Goal: Task Accomplishment & Management: Manage account settings

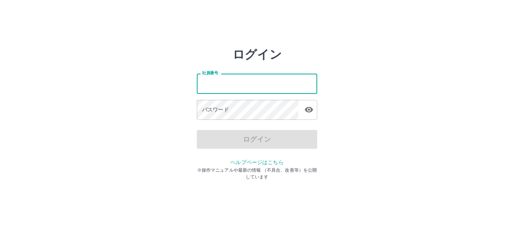
click at [208, 84] on input "社員番号" at bounding box center [257, 84] width 120 height 20
type input "*******"
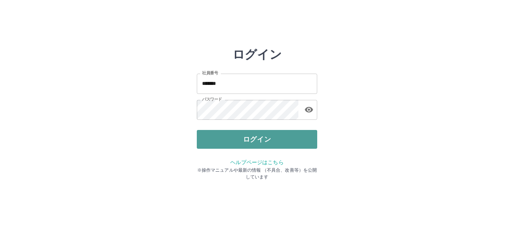
click at [296, 135] on button "ログイン" at bounding box center [257, 139] width 120 height 19
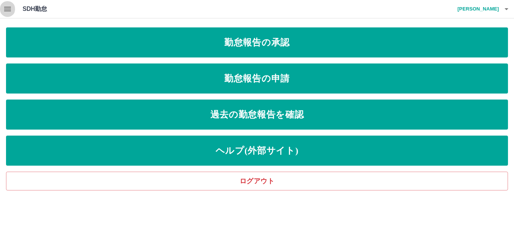
click at [4, 7] on icon "button" at bounding box center [7, 9] width 7 height 5
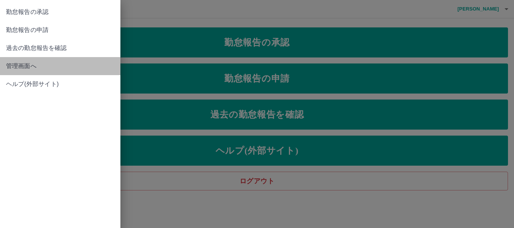
click at [33, 65] on span "管理画面へ" at bounding box center [60, 66] width 108 height 9
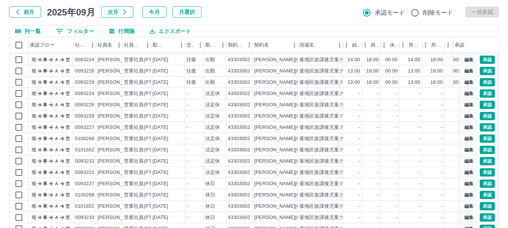
scroll to position [75, 0]
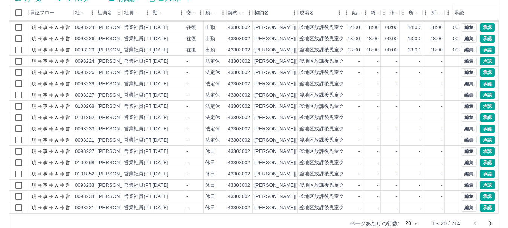
click at [491, 224] on icon "次のページへ" at bounding box center [490, 223] width 9 height 9
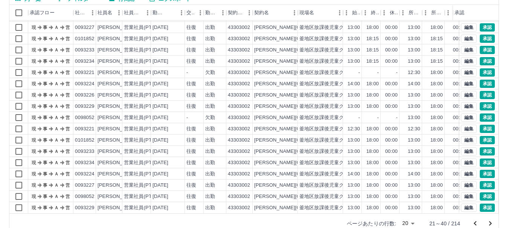
scroll to position [39, 0]
click at [489, 224] on icon "次のページへ" at bounding box center [490, 223] width 9 height 9
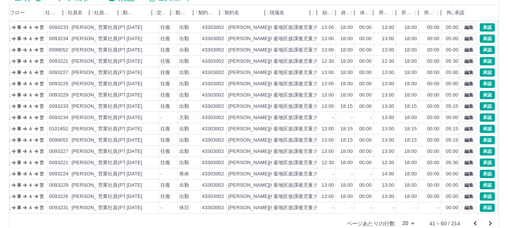
scroll to position [39, 30]
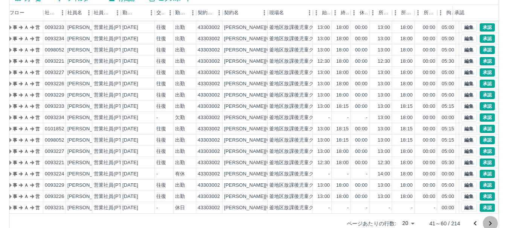
click at [490, 225] on icon "次のページへ" at bounding box center [490, 224] width 3 height 5
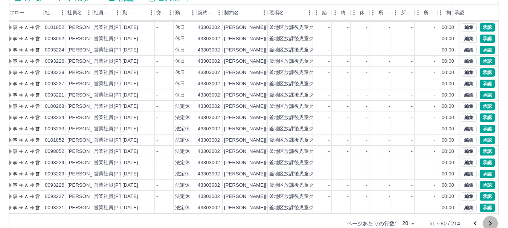
click at [491, 223] on icon "次のページへ" at bounding box center [490, 224] width 3 height 5
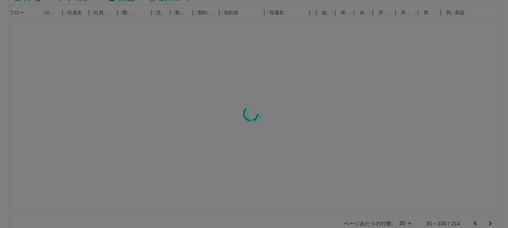
scroll to position [0, 30]
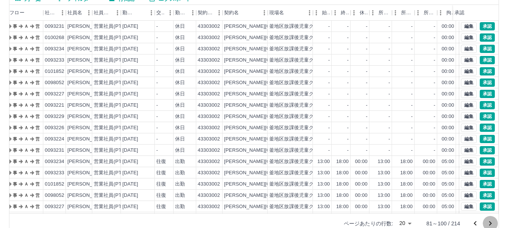
click at [492, 224] on icon "次のページへ" at bounding box center [490, 223] width 9 height 9
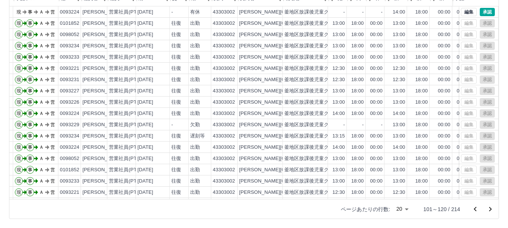
scroll to position [0, 0]
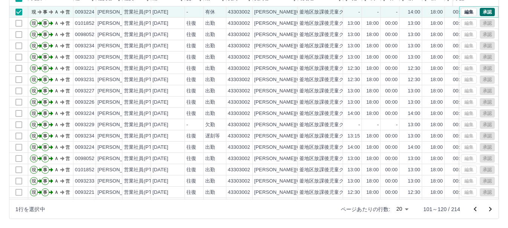
click at [483, 9] on button "承認" at bounding box center [487, 12] width 15 height 8
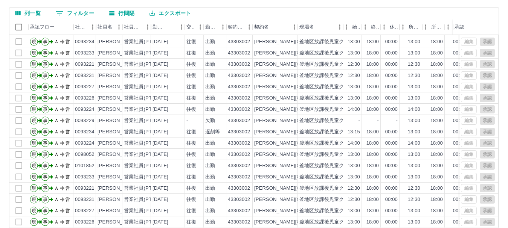
scroll to position [90, 0]
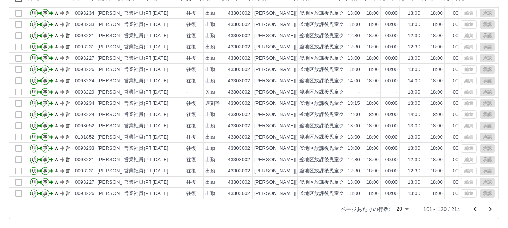
click at [476, 210] on icon "前のページへ" at bounding box center [474, 209] width 9 height 9
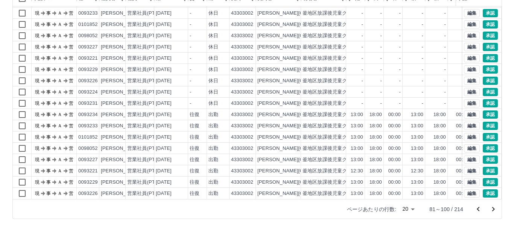
scroll to position [39, 0]
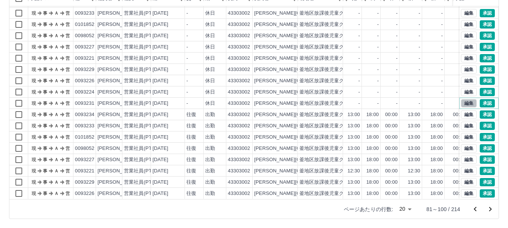
click at [461, 99] on button "編集" at bounding box center [469, 103] width 16 height 8
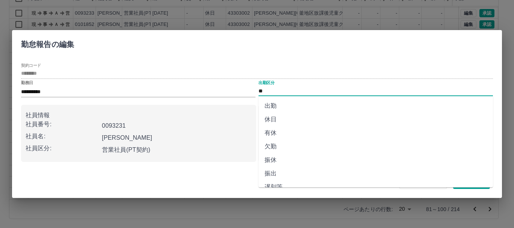
click at [266, 92] on input "**" at bounding box center [376, 91] width 234 height 9
click at [269, 107] on li "出勤" at bounding box center [376, 106] width 234 height 14
type input "**"
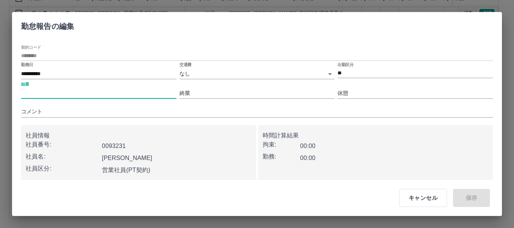
click at [38, 90] on input "始業" at bounding box center [98, 93] width 155 height 11
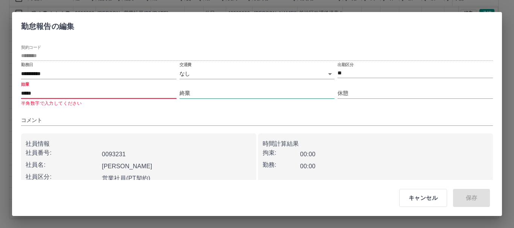
type input "*****"
click at [205, 91] on input "終業" at bounding box center [257, 93] width 155 height 11
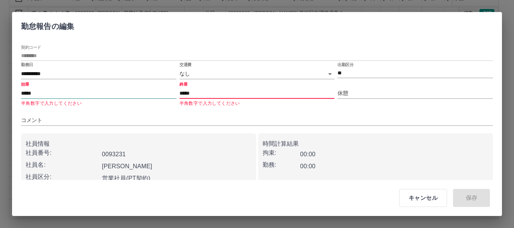
type input "*****"
click at [39, 91] on input "*****" at bounding box center [98, 93] width 155 height 11
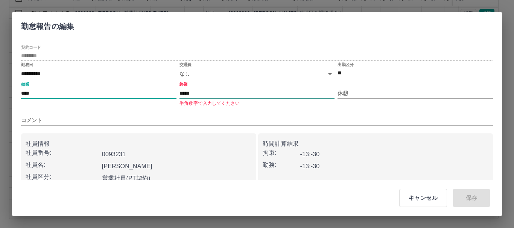
type input "****"
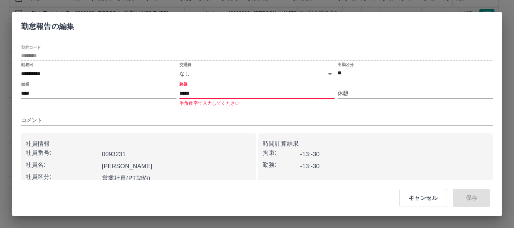
click at [196, 88] on input "*****" at bounding box center [257, 93] width 155 height 11
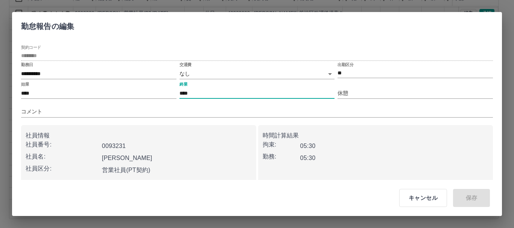
click at [316, 97] on input "****" at bounding box center [257, 93] width 155 height 11
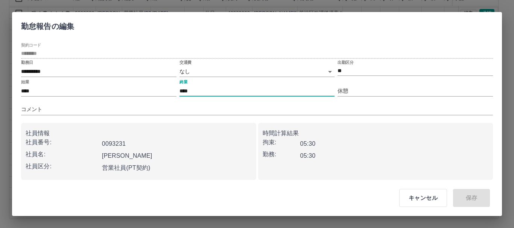
scroll to position [0, 0]
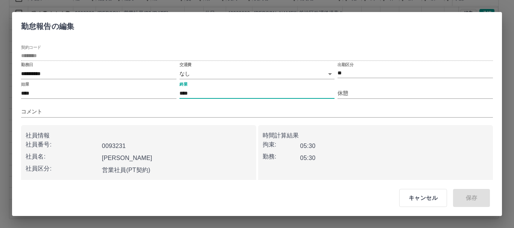
type input "****"
click at [468, 198] on div "キャンセル 保存" at bounding box center [441, 198] width 115 height 30
click at [424, 196] on button "キャンセル" at bounding box center [423, 198] width 48 height 18
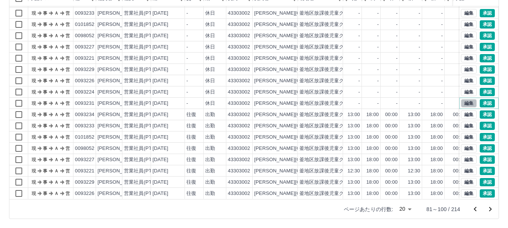
click at [466, 99] on button "編集" at bounding box center [469, 103] width 16 height 8
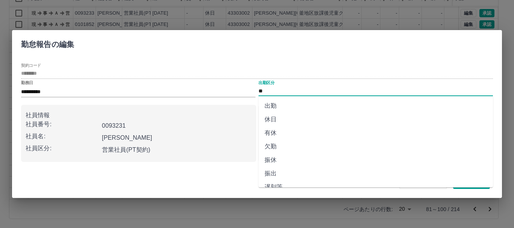
click at [264, 92] on input "**" at bounding box center [376, 91] width 234 height 9
click at [278, 108] on li "出勤" at bounding box center [376, 106] width 234 height 14
type input "**"
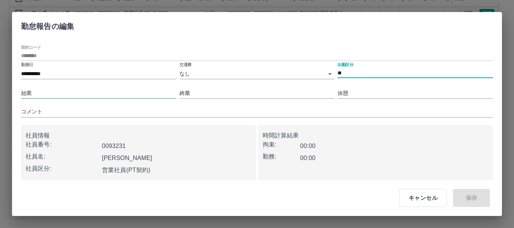
click at [41, 95] on input "始業" at bounding box center [98, 93] width 155 height 11
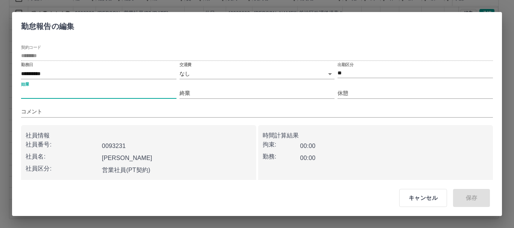
type input "****"
click at [188, 93] on input "終業" at bounding box center [257, 93] width 155 height 11
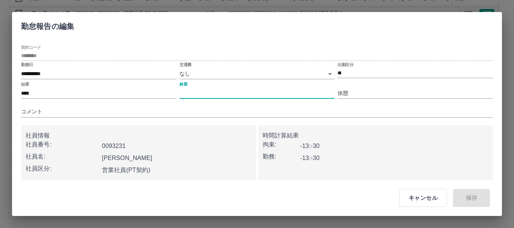
type input "****"
click at [355, 92] on input "休憩" at bounding box center [415, 93] width 155 height 11
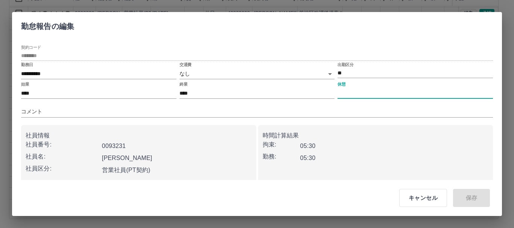
click at [354, 93] on input "休憩" at bounding box center [415, 93] width 155 height 11
click at [463, 200] on div "キャンセル 保存" at bounding box center [441, 198] width 115 height 30
click at [423, 200] on button "キャンセル" at bounding box center [423, 198] width 48 height 18
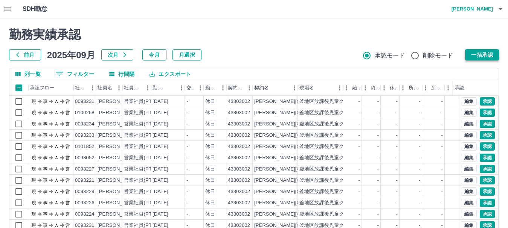
click at [475, 54] on button "一括承認" at bounding box center [482, 54] width 34 height 11
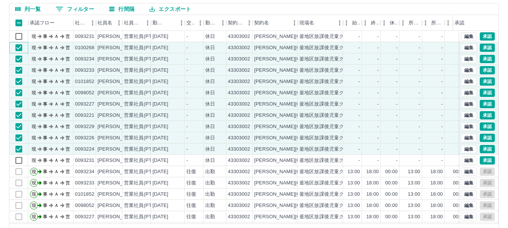
scroll to position [52, 0]
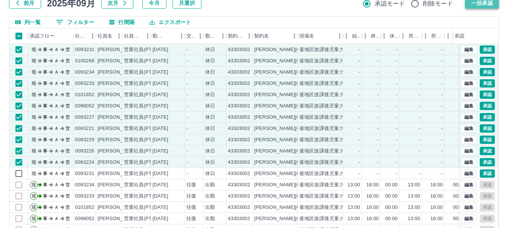
click at [478, 6] on button "一括承認" at bounding box center [482, 2] width 34 height 11
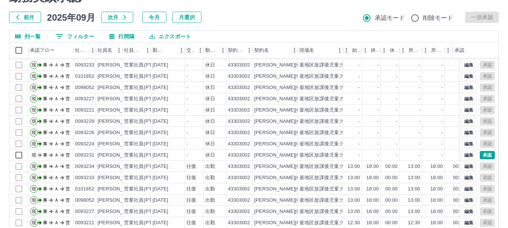
scroll to position [90, 0]
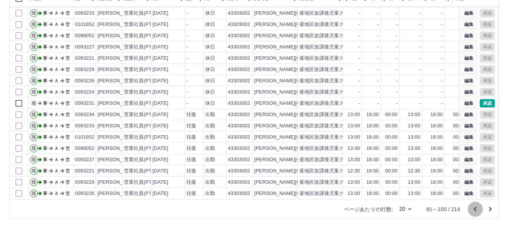
click at [475, 211] on icon "前のページへ" at bounding box center [474, 209] width 9 height 9
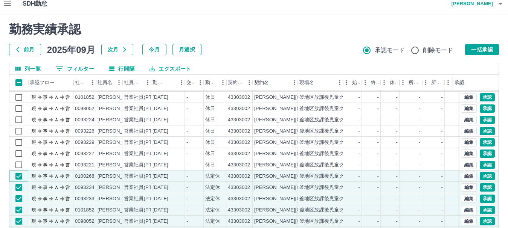
scroll to position [0, 0]
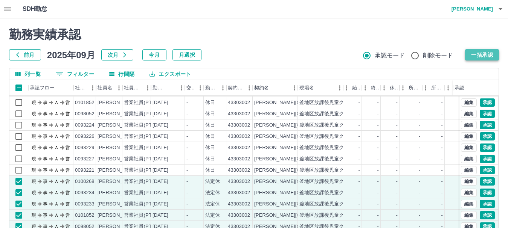
click at [482, 52] on button "一括承認" at bounding box center [482, 54] width 34 height 11
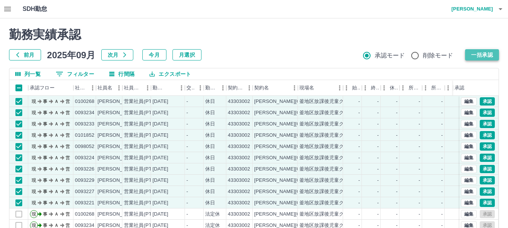
click at [480, 49] on button "一括承認" at bounding box center [482, 54] width 34 height 11
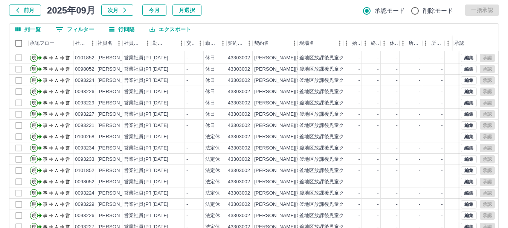
scroll to position [90, 0]
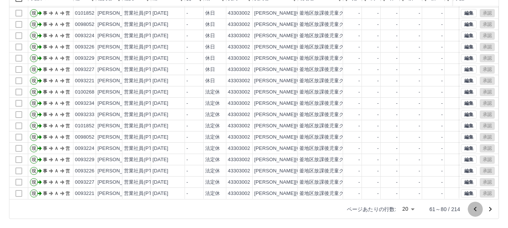
click at [475, 209] on icon "前のページへ" at bounding box center [474, 209] width 9 height 9
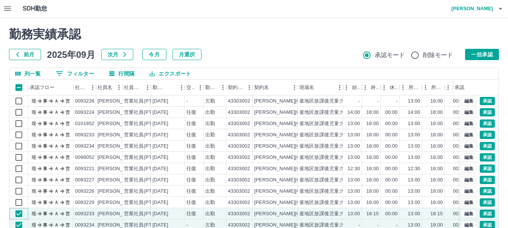
scroll to position [0, 0]
click at [490, 54] on button "一括承認" at bounding box center [482, 54] width 34 height 11
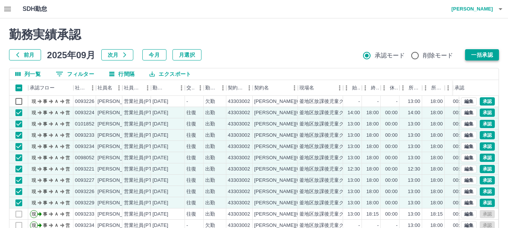
click at [488, 57] on button "一括承認" at bounding box center [482, 54] width 34 height 11
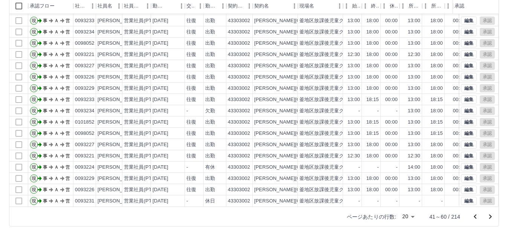
scroll to position [90, 0]
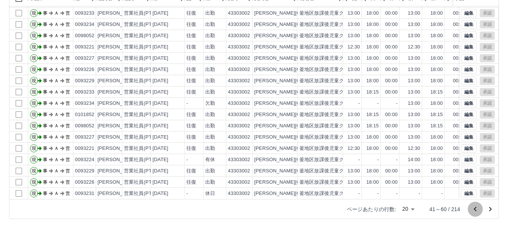
click at [477, 208] on icon "前のページへ" at bounding box center [474, 209] width 9 height 9
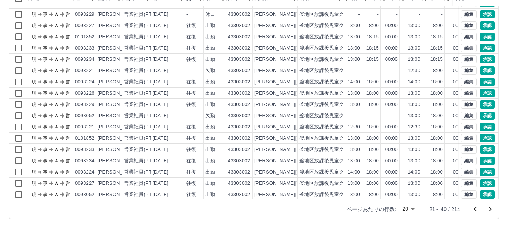
scroll to position [39, 0]
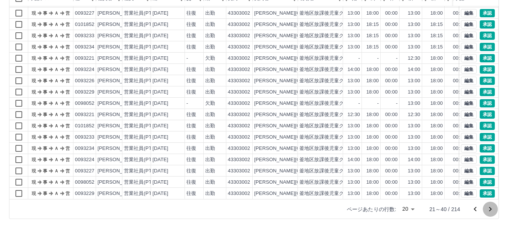
drag, startPoint x: 489, startPoint y: 211, endPoint x: 440, endPoint y: 211, distance: 48.6
click at [489, 211] on icon "次のページへ" at bounding box center [490, 209] width 3 height 5
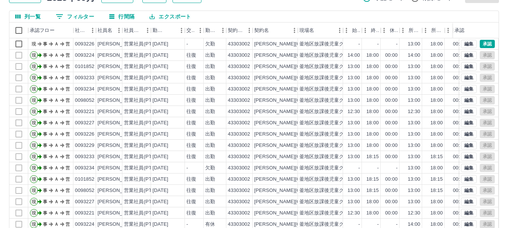
scroll to position [14, 0]
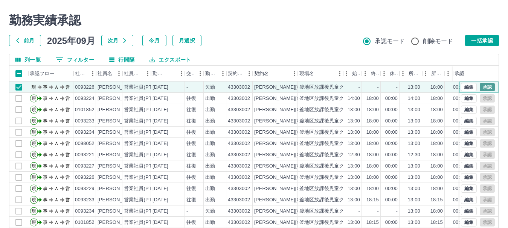
click at [482, 87] on button "承認" at bounding box center [487, 87] width 15 height 8
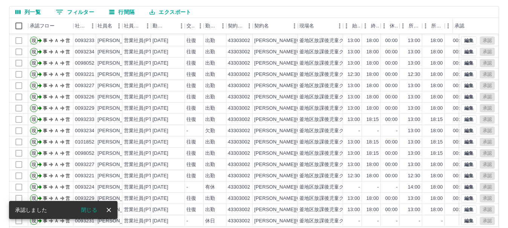
scroll to position [90, 0]
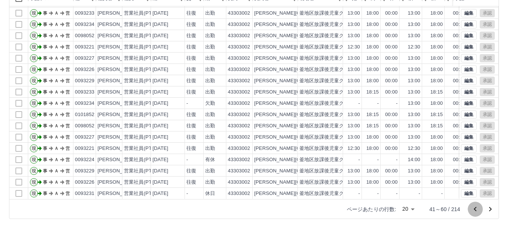
click at [473, 209] on icon "前のページへ" at bounding box center [474, 209] width 9 height 9
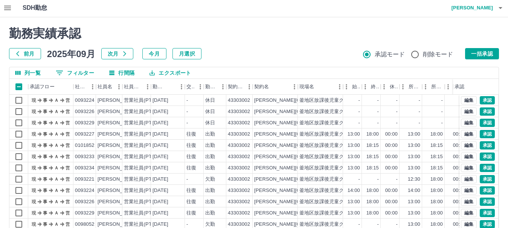
scroll to position [0, 0]
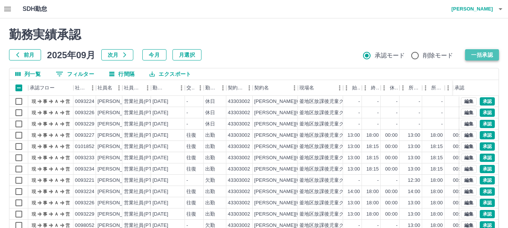
click at [474, 52] on button "一括承認" at bounding box center [482, 54] width 34 height 11
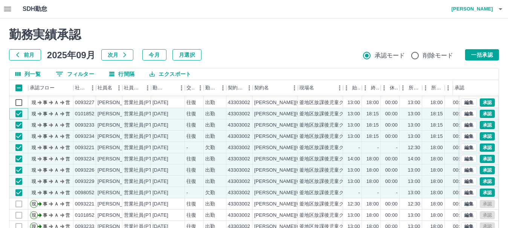
scroll to position [2, 0]
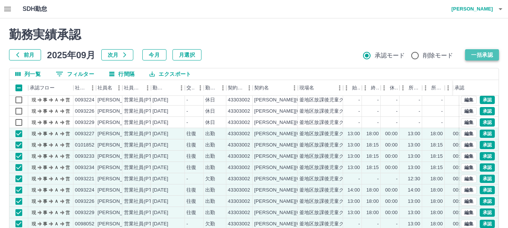
click at [494, 55] on button "一括承認" at bounding box center [482, 54] width 34 height 11
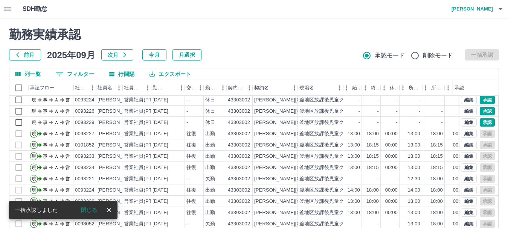
scroll to position [0, 0]
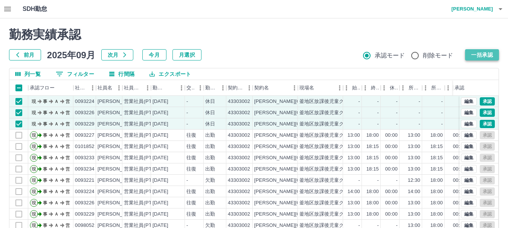
click at [481, 54] on button "一括承認" at bounding box center [482, 54] width 34 height 11
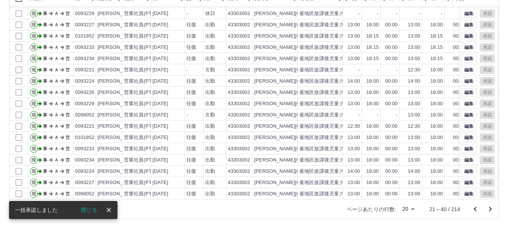
scroll to position [39, 0]
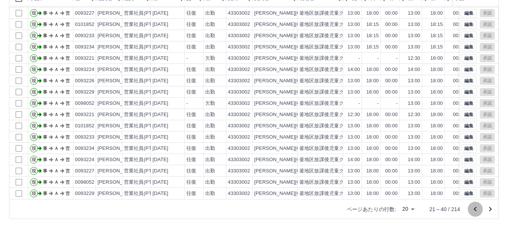
click at [474, 210] on icon "前のページへ" at bounding box center [474, 209] width 9 height 9
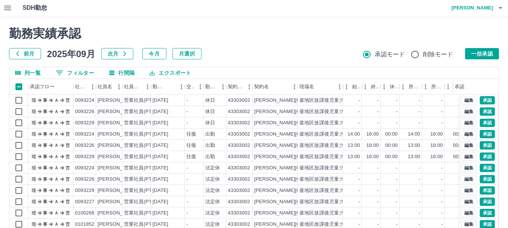
scroll to position [0, 0]
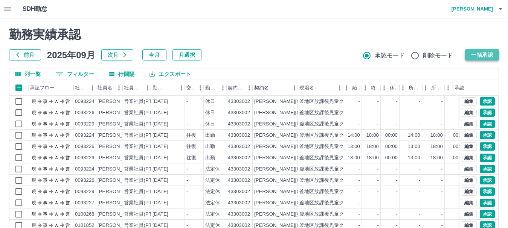
click at [481, 54] on button "一括承認" at bounding box center [482, 54] width 34 height 11
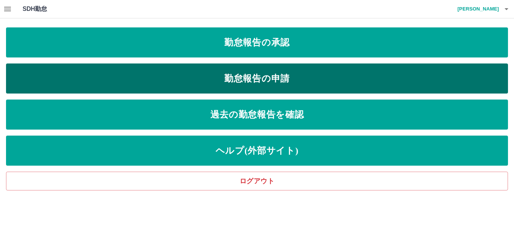
click at [107, 78] on link "勤怠報告の申請" at bounding box center [257, 79] width 502 height 30
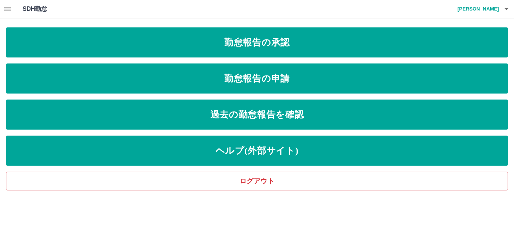
click at [9, 11] on icon "button" at bounding box center [7, 9] width 7 height 5
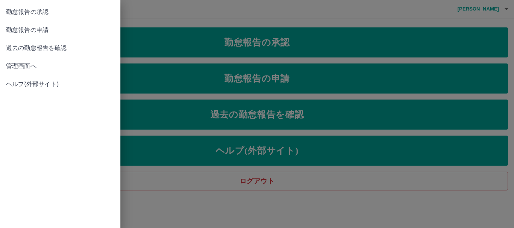
click at [35, 66] on span "管理画面へ" at bounding box center [60, 66] width 108 height 9
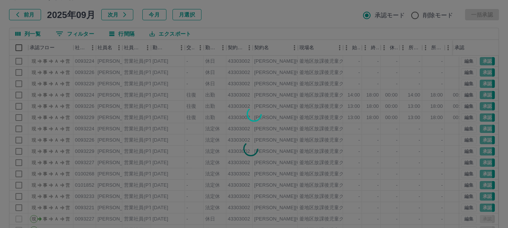
scroll to position [90, 0]
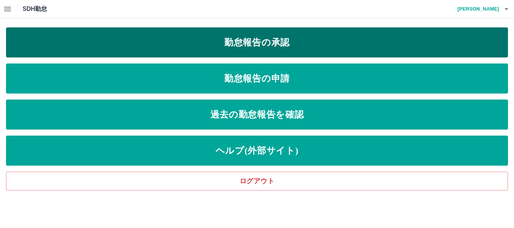
click at [126, 36] on link "勤怠報告の承認" at bounding box center [257, 42] width 502 height 30
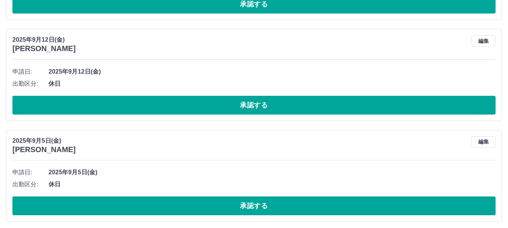
scroll to position [1802, 0]
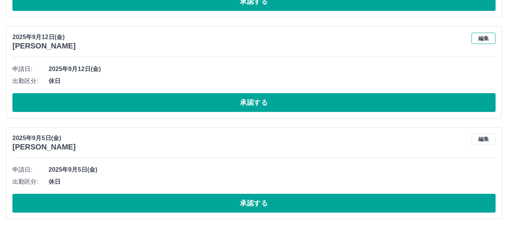
click at [484, 40] on button "編集" at bounding box center [483, 38] width 24 height 11
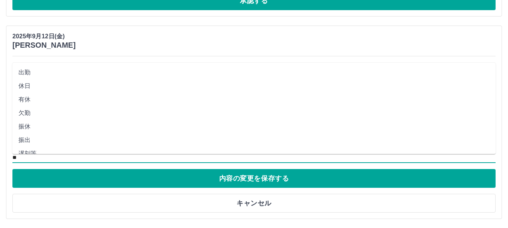
click at [28, 160] on input "**" at bounding box center [253, 158] width 483 height 9
click at [35, 72] on li "出勤" at bounding box center [253, 73] width 483 height 14
type input "**"
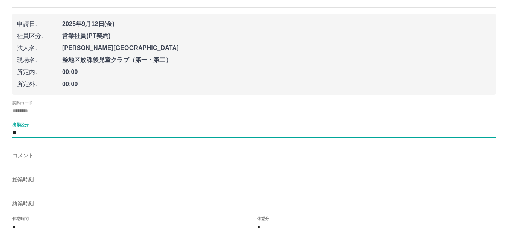
scroll to position [1915, 0]
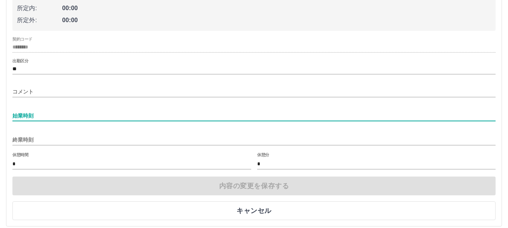
click at [38, 117] on input "始業時刻" at bounding box center [253, 116] width 483 height 11
type input "****"
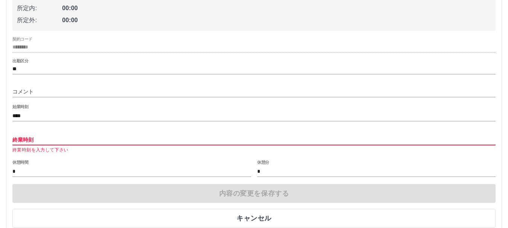
click at [38, 141] on input "終業時刻" at bounding box center [253, 140] width 483 height 11
type input "****"
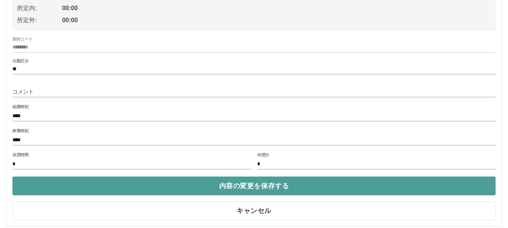
click at [216, 186] on button "内容の変更を保存する" at bounding box center [253, 186] width 483 height 19
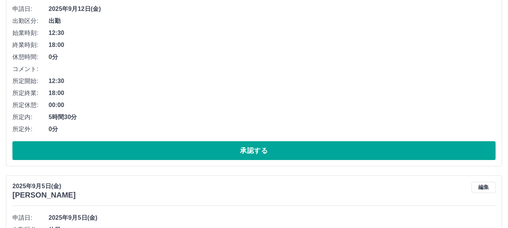
scroll to position [1873, 0]
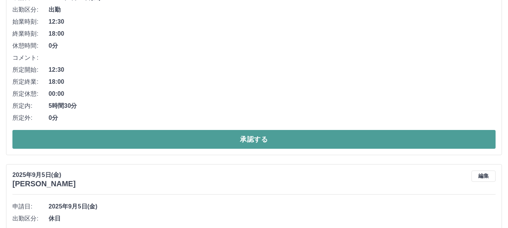
click at [180, 140] on button "承認する" at bounding box center [253, 139] width 483 height 19
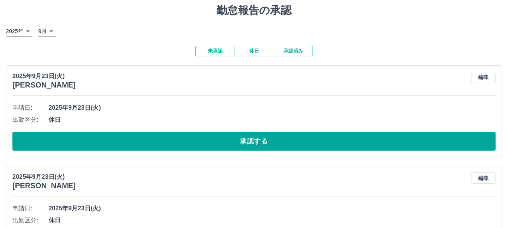
scroll to position [0, 0]
